Goal: Task Accomplishment & Management: Manage account settings

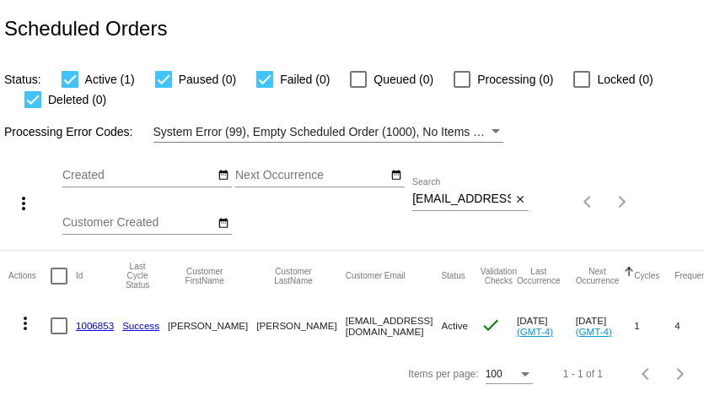
click at [434, 200] on input "IngerHudson@gmail.com" at bounding box center [461, 198] width 99 height 13
paste input "sethrotull24"
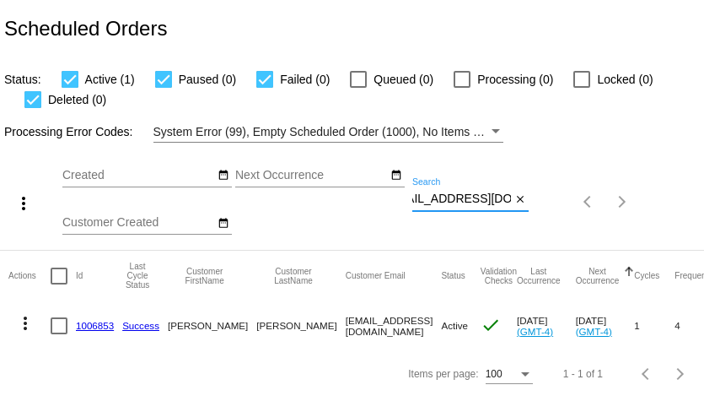
type input "[EMAIL_ADDRESS][DOMAIN_NAME]"
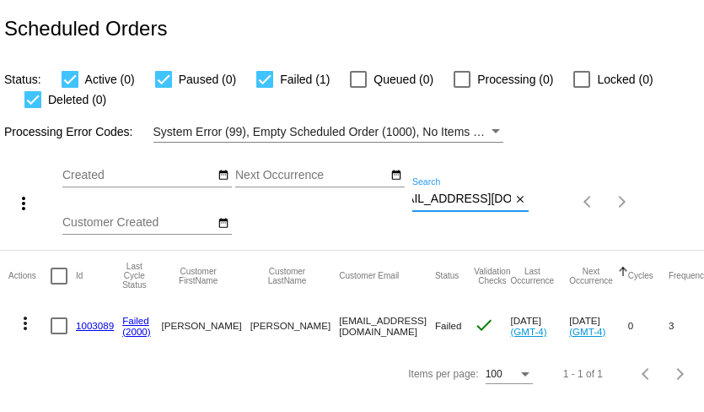
click at [27, 322] on mat-icon "more_vert" at bounding box center [25, 323] width 20 height 20
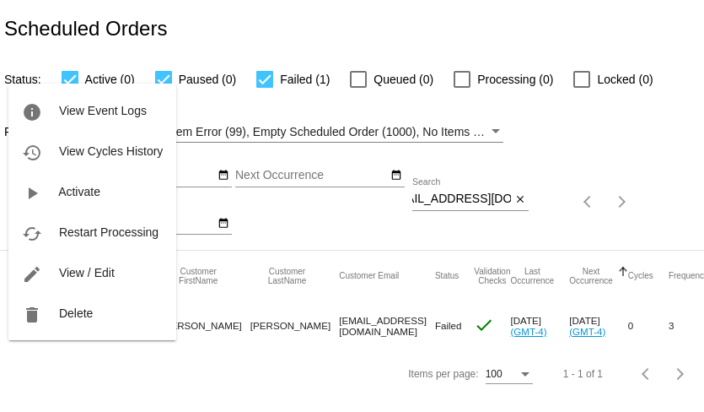
scroll to position [0, 0]
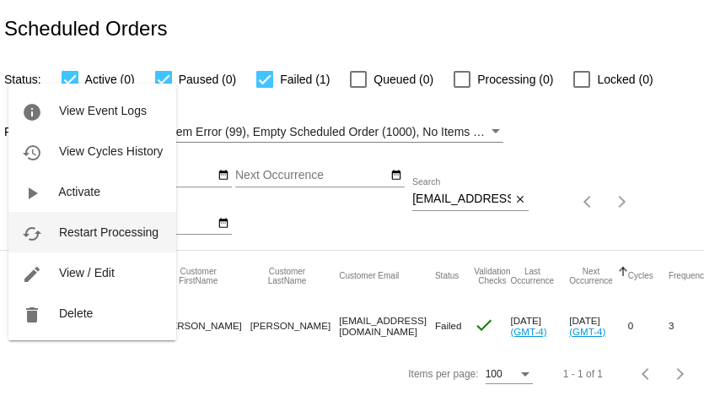
click at [73, 228] on span "Restart Processing" at bounding box center [109, 231] width 100 height 13
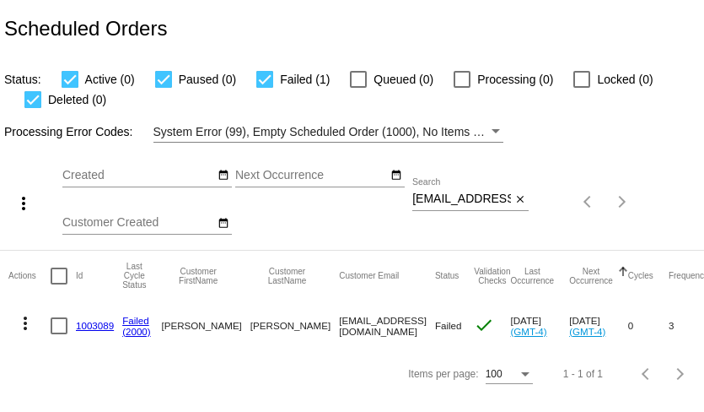
click at [477, 207] on div "[EMAIL_ADDRESS][DOMAIN_NAME] Search" at bounding box center [461, 194] width 99 height 33
click at [477, 206] on input "[EMAIL_ADDRESS][DOMAIN_NAME]" at bounding box center [461, 198] width 99 height 13
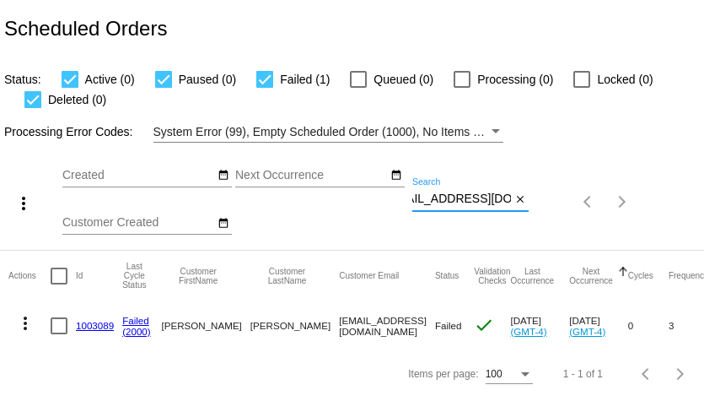
click at [477, 206] on input "[EMAIL_ADDRESS][DOMAIN_NAME]" at bounding box center [461, 198] width 99 height 13
paste input "Lynee45"
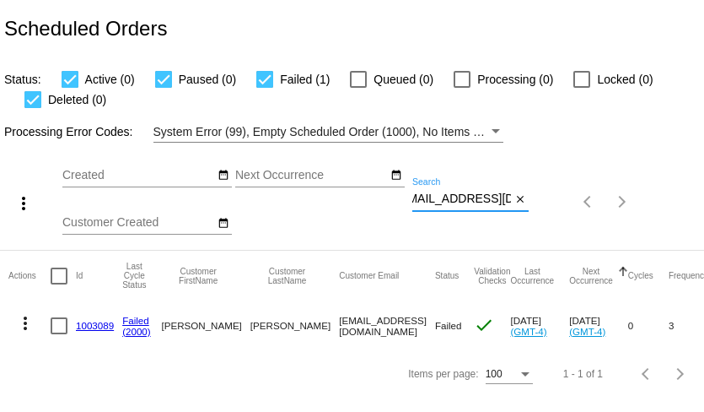
type input "[EMAIL_ADDRESS][DOMAIN_NAME]"
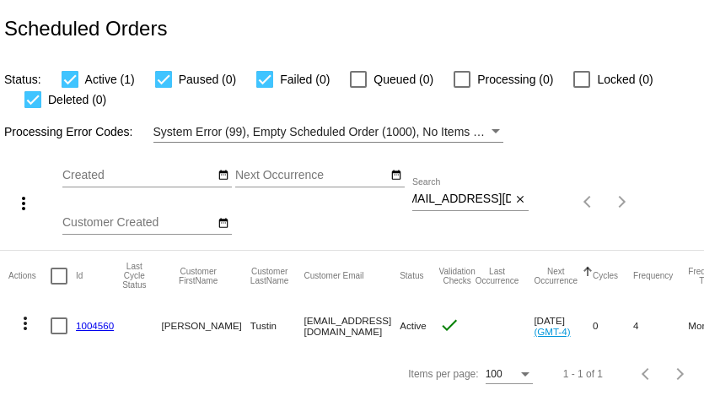
scroll to position [0, 0]
click at [86, 326] on link "1004560" at bounding box center [95, 325] width 38 height 11
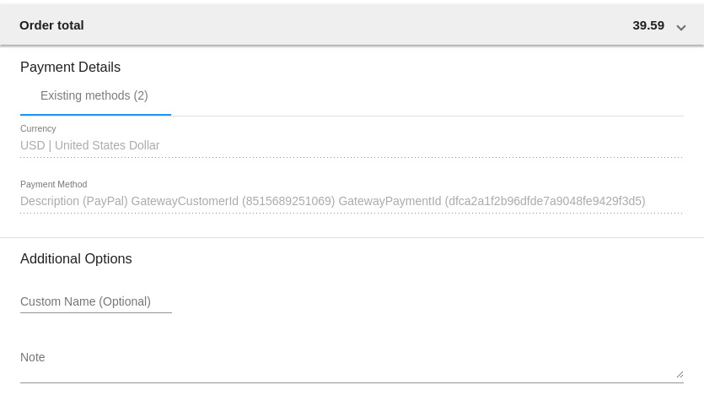
scroll to position [1530, 0]
